Goal: Task Accomplishment & Management: Use online tool/utility

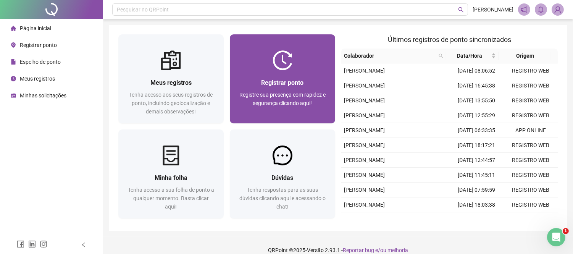
click at [304, 63] on div at bounding box center [282, 60] width 105 height 20
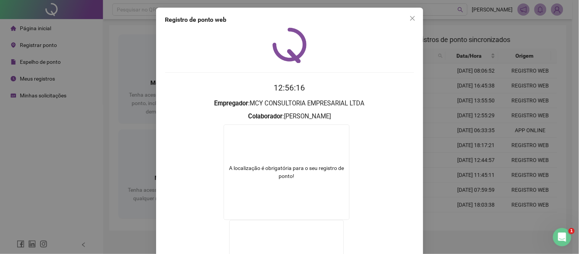
click at [443, 51] on div "Registro de ponto web 12:56:16 Empregador : MCY CONSULTORIA EMPRESARIAL LTDA Co…" at bounding box center [289, 127] width 579 height 254
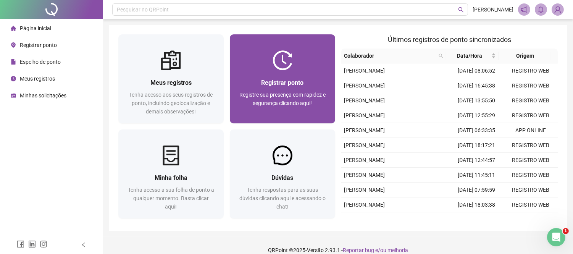
click at [297, 52] on div at bounding box center [282, 60] width 105 height 20
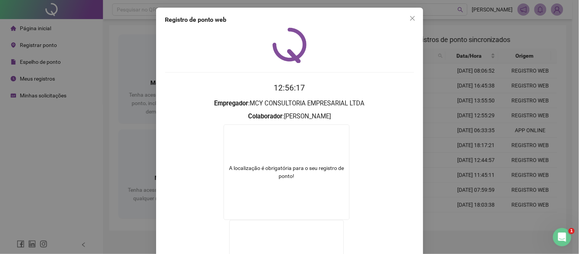
click at [467, 61] on div "Registro de ponto web 12:56:17 Empregador : MCY CONSULTORIA EMPRESARIAL LTDA Co…" at bounding box center [289, 127] width 579 height 254
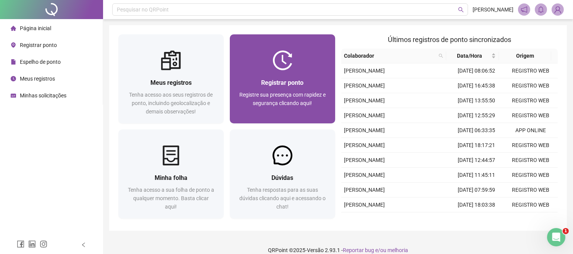
click at [311, 57] on div at bounding box center [282, 60] width 105 height 20
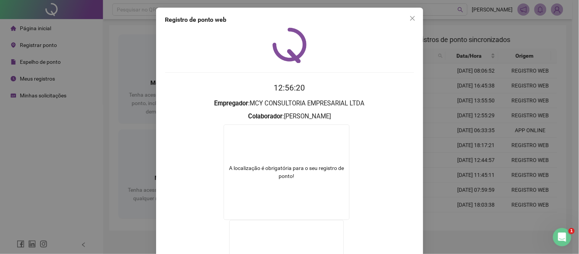
click at [426, 51] on div "Registro de ponto web 12:56:20 Empregador : MCY CONSULTORIA EMPRESARIAL LTDA Co…" at bounding box center [289, 127] width 579 height 254
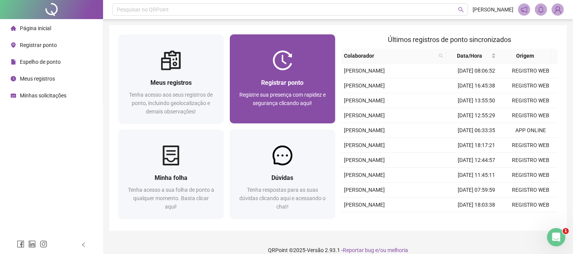
click at [284, 44] on div "Registrar ponto Registre sua presença com rapidez e segurança clicando aqui!" at bounding box center [282, 78] width 105 height 89
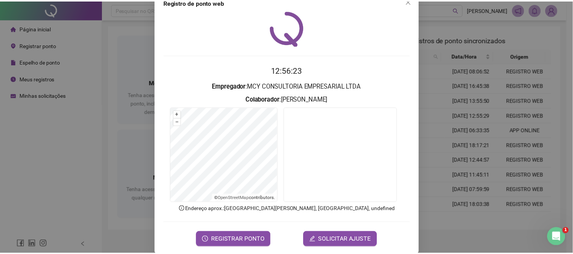
scroll to position [27, 0]
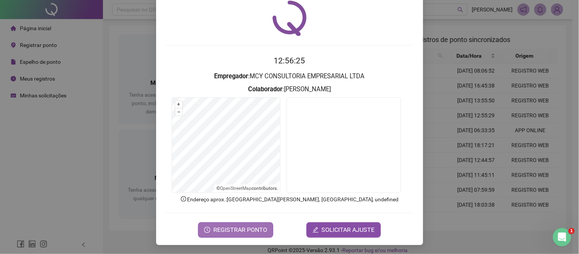
click at [253, 230] on span "REGISTRAR PONTO" at bounding box center [240, 229] width 54 height 9
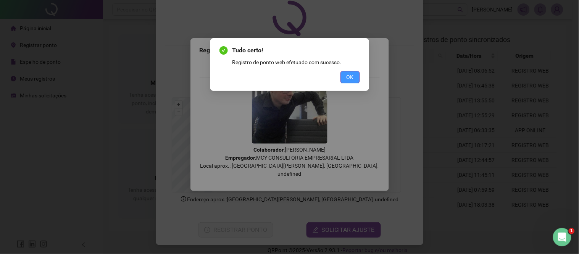
click at [359, 73] on button "OK" at bounding box center [350, 77] width 19 height 12
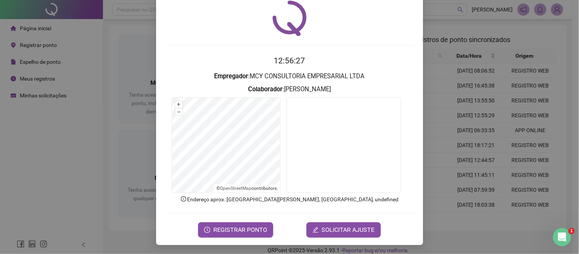
click at [444, 34] on div "Registro de ponto web 12:56:27 Empregador : MCY CONSULTORIA EMPRESARIAL LTDA Co…" at bounding box center [289, 127] width 579 height 254
